Goal: Information Seeking & Learning: Learn about a topic

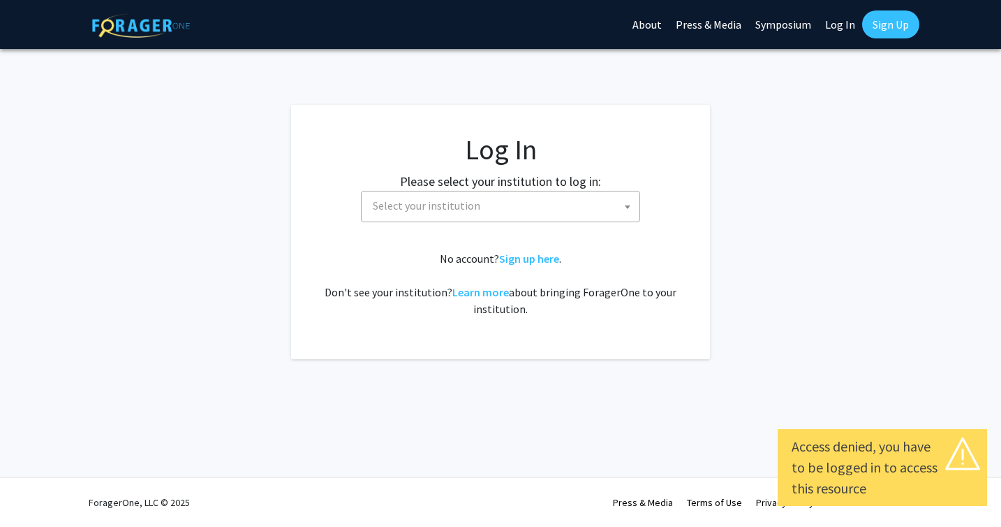
select select
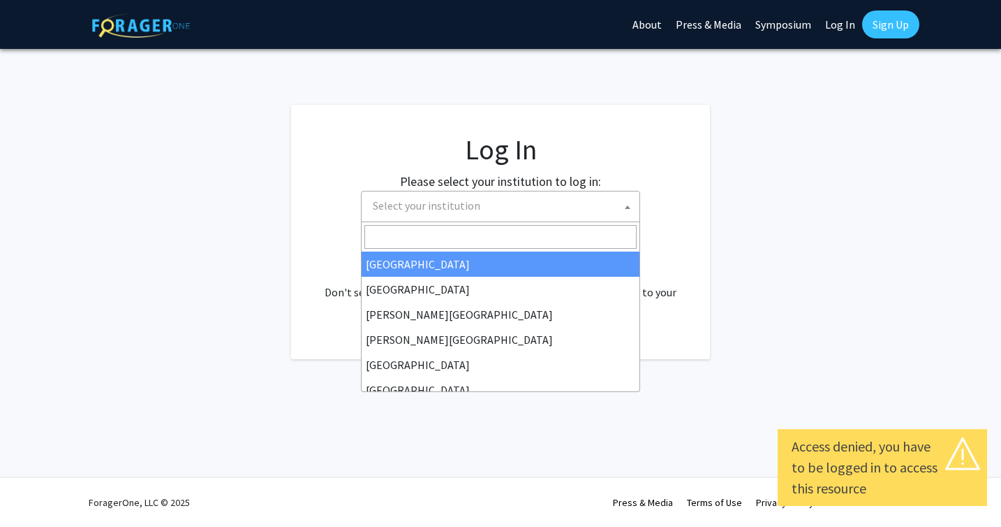
click at [630, 207] on b at bounding box center [628, 206] width 6 height 3
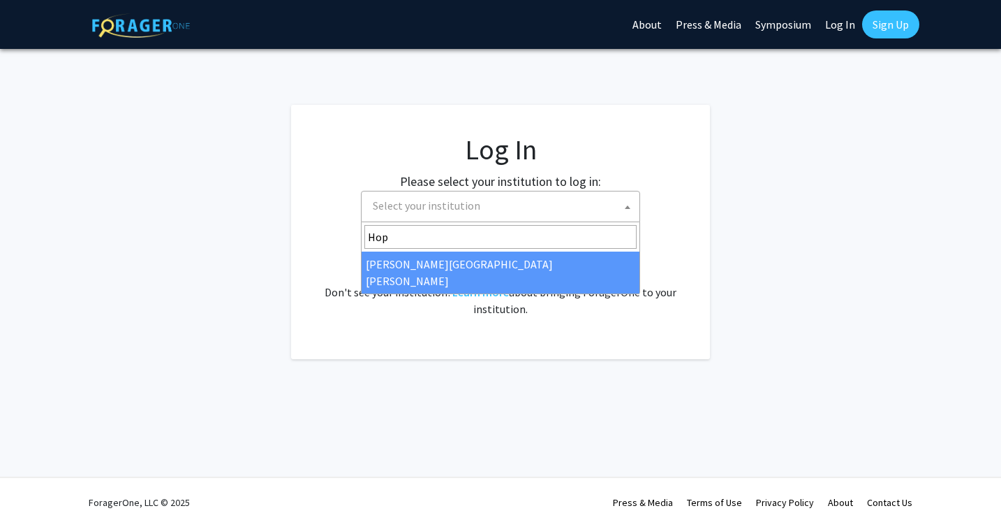
type input "Hop"
select select "1"
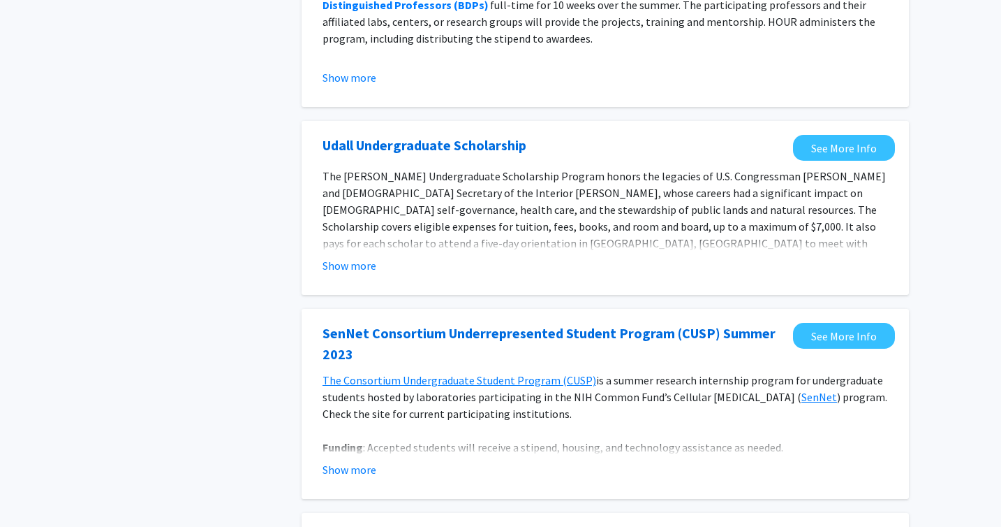
scroll to position [398, 0]
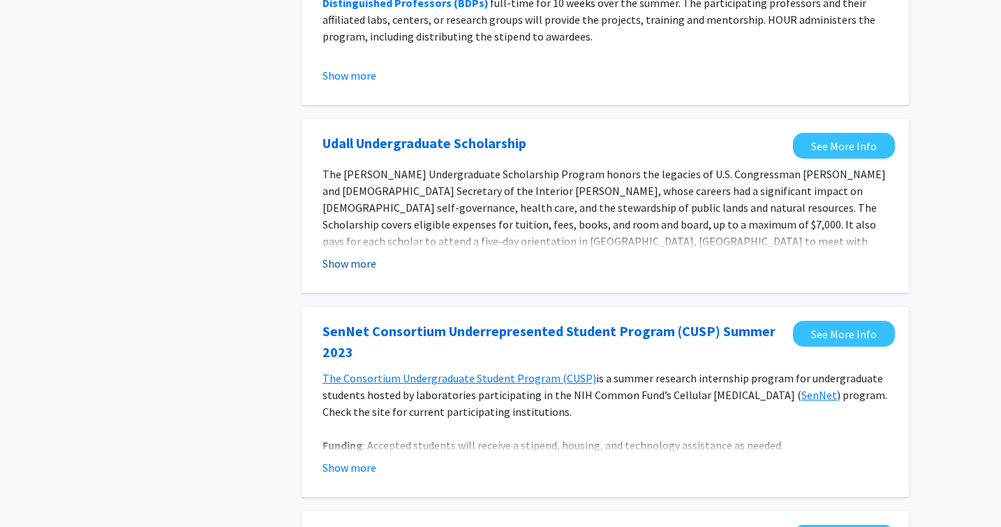
click at [363, 265] on button "Show more" at bounding box center [350, 263] width 54 height 17
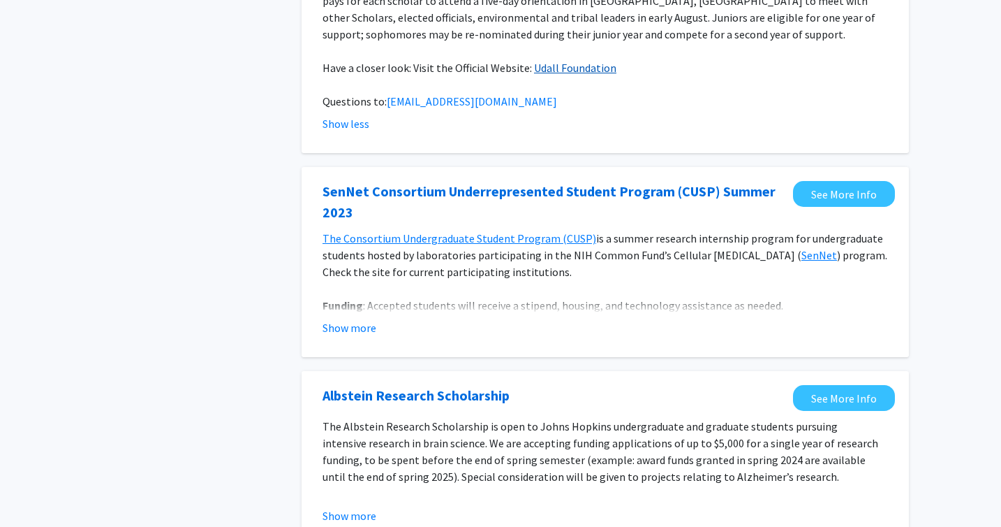
scroll to position [0, 0]
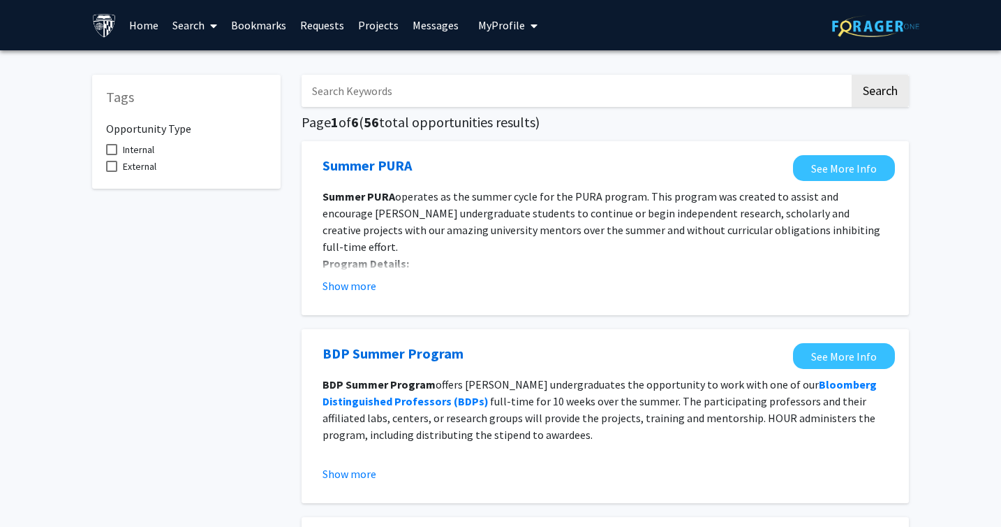
click at [110, 149] on span at bounding box center [111, 149] width 11 height 11
click at [111, 155] on input "Internal" at bounding box center [111, 155] width 1 height 1
checkbox input "true"
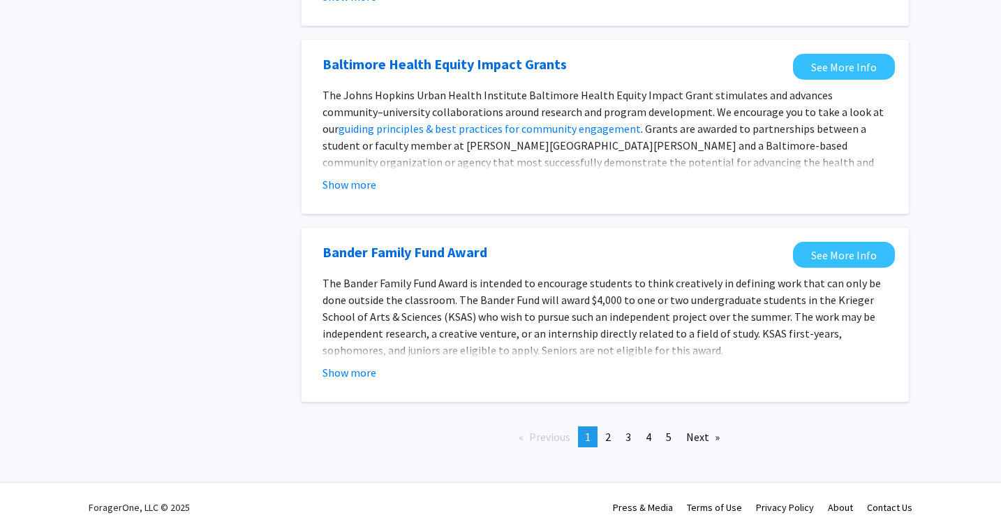
scroll to position [1553, 0]
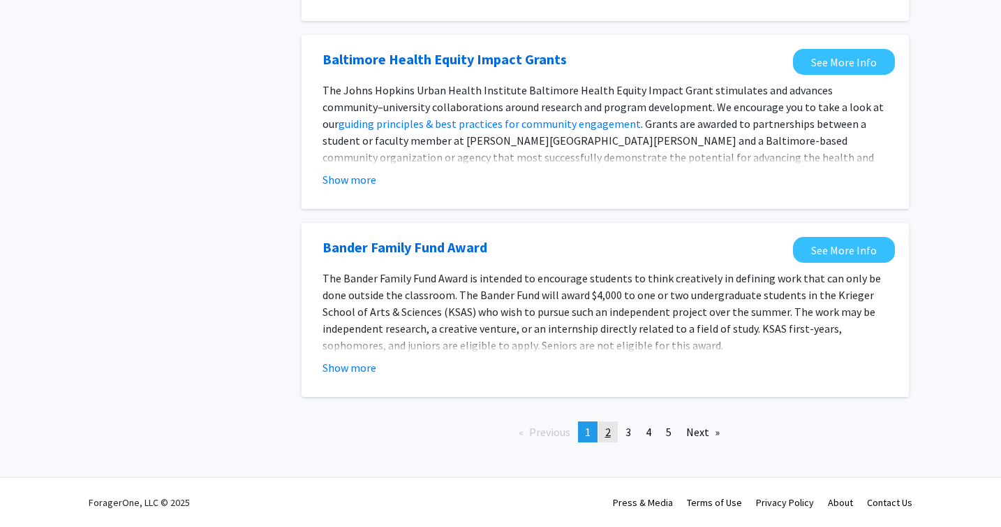
click at [608, 434] on span "2" at bounding box center [608, 432] width 6 height 14
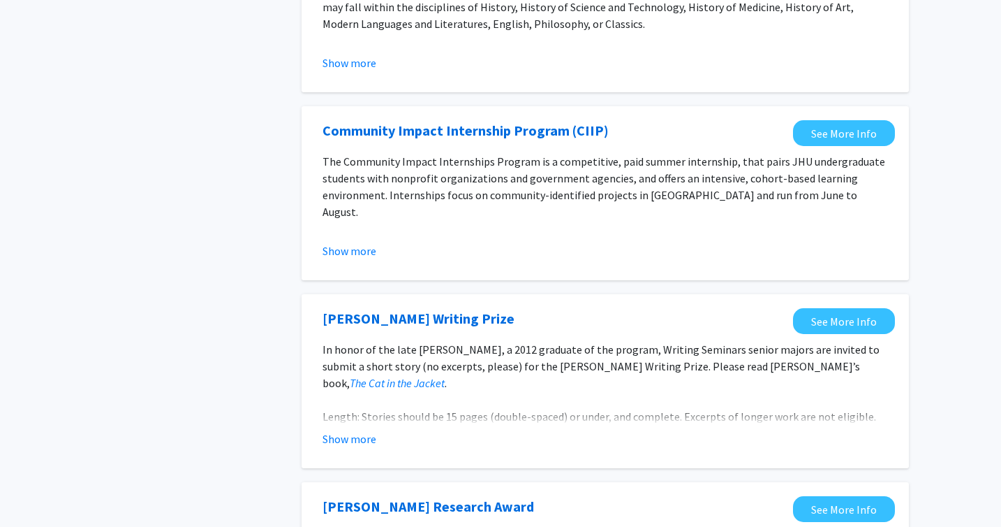
scroll to position [992, 0]
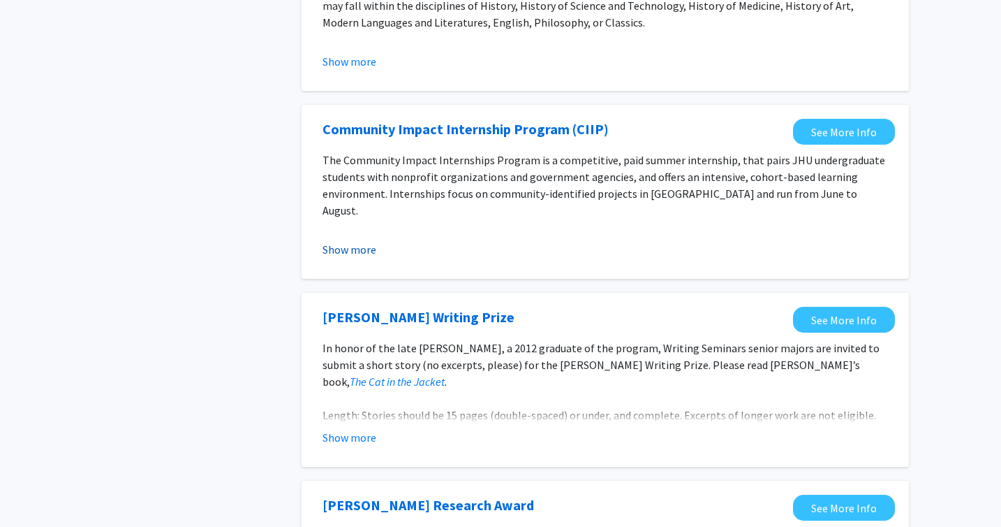
click at [366, 244] on button "Show more" at bounding box center [350, 249] width 54 height 17
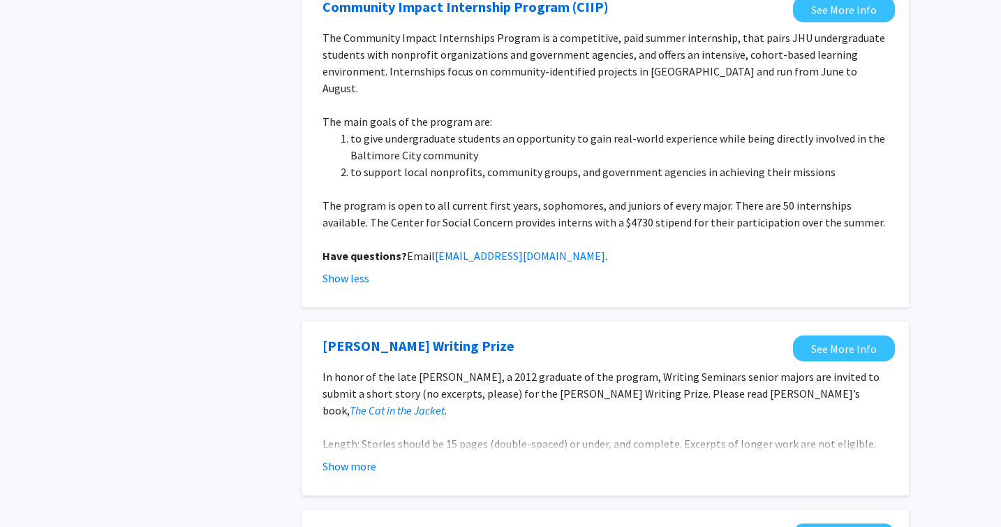
scroll to position [1087, 0]
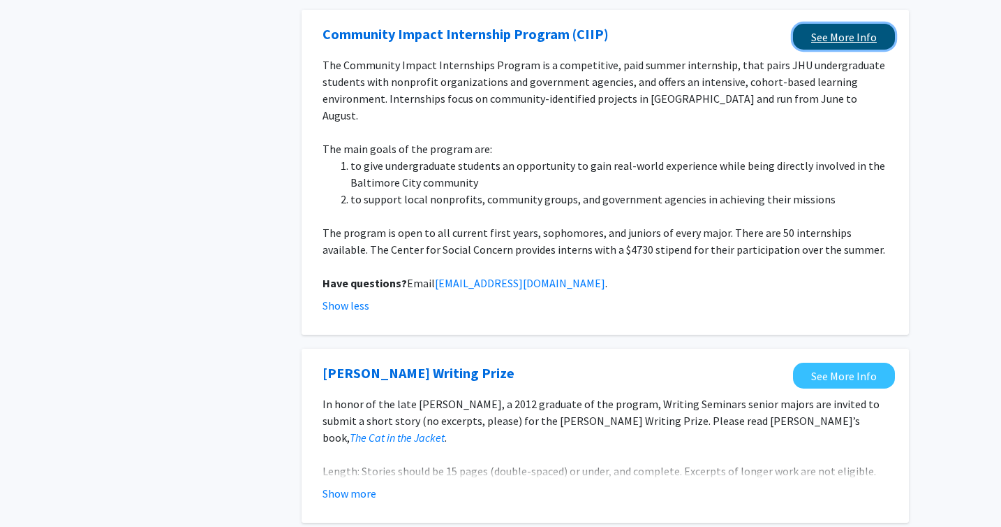
click at [864, 36] on link "See More Info" at bounding box center [844, 37] width 102 height 26
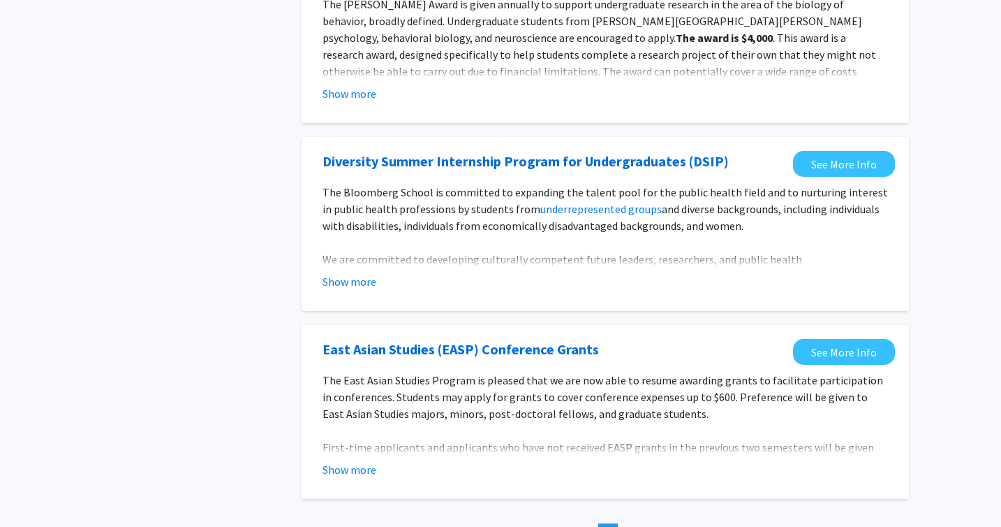
scroll to position [1759, 0]
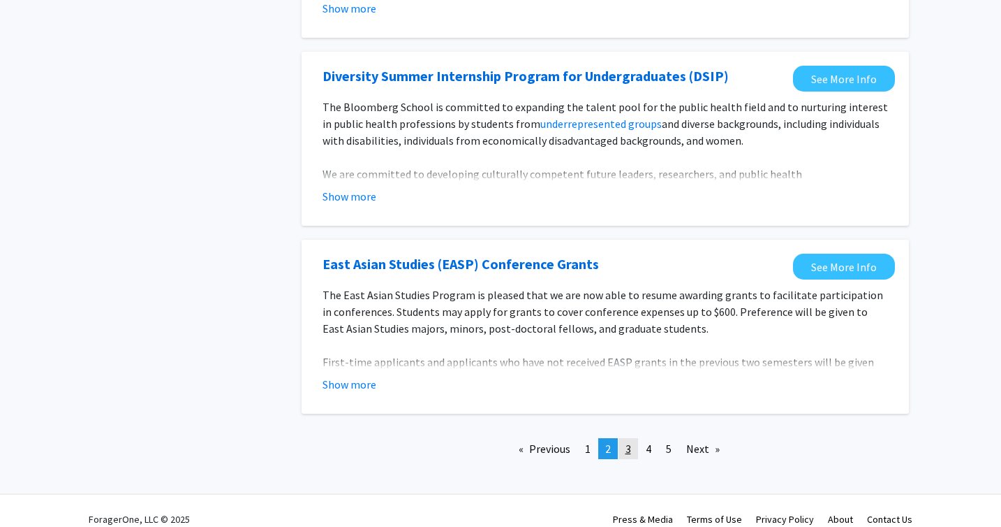
click at [629, 441] on span "3" at bounding box center [629, 448] width 6 height 14
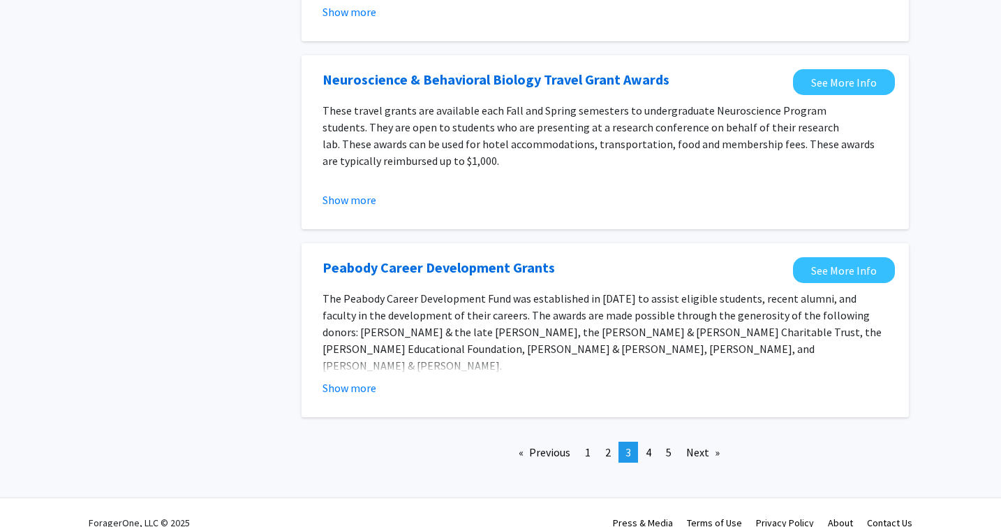
scroll to position [1587, 0]
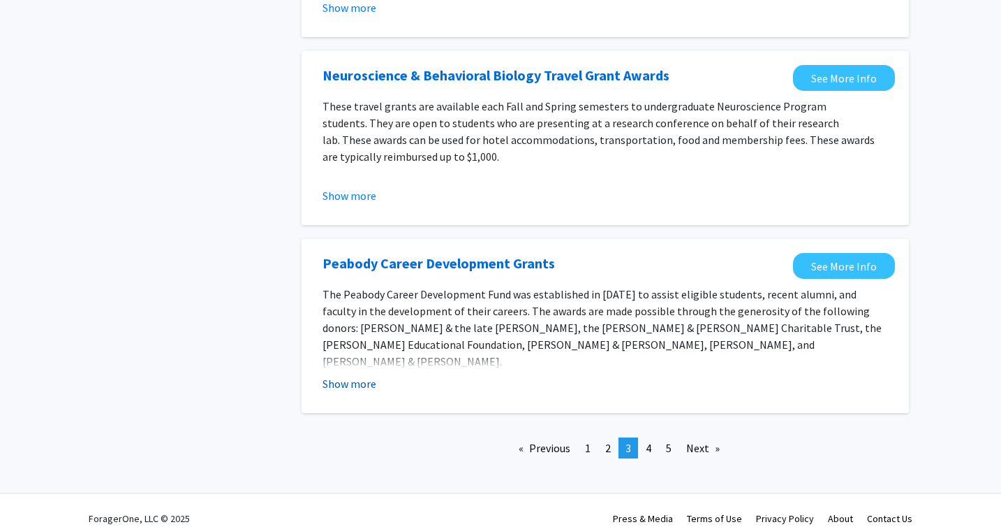
click at [352, 375] on button "Show more" at bounding box center [350, 383] width 54 height 17
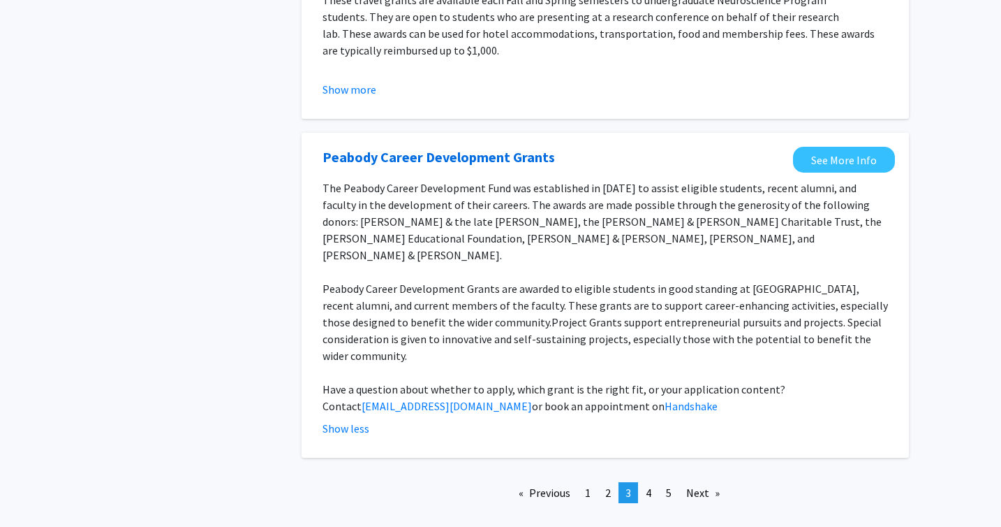
scroll to position [1704, 0]
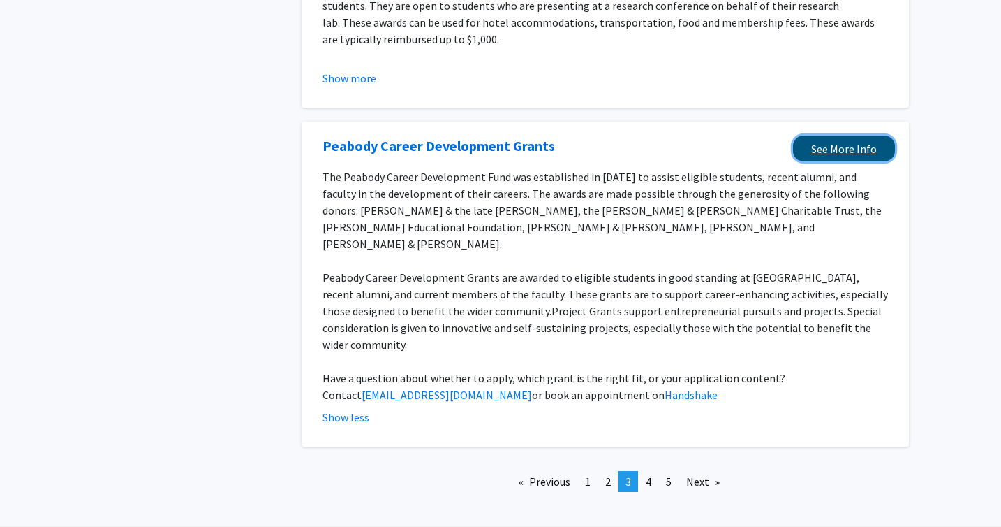
click at [865, 135] on link "See More Info" at bounding box center [844, 148] width 102 height 26
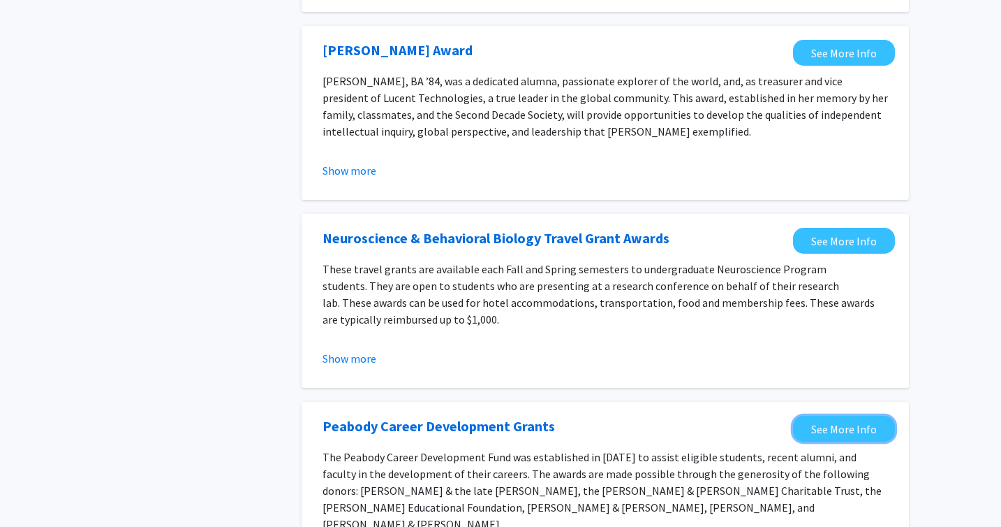
scroll to position [1411, 0]
